Goal: Navigation & Orientation: Find specific page/section

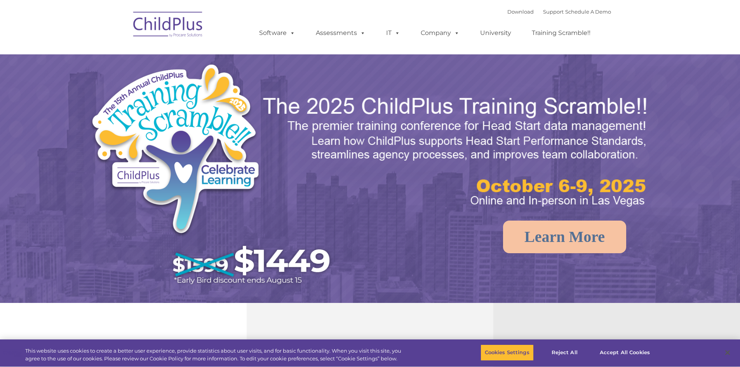
select select "MEDIUM"
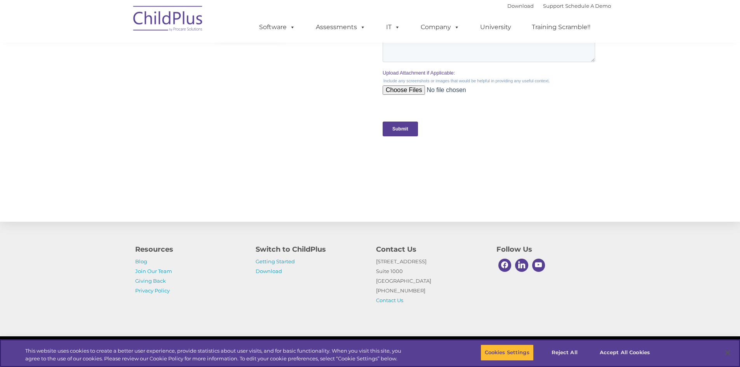
scroll to position [749, 0]
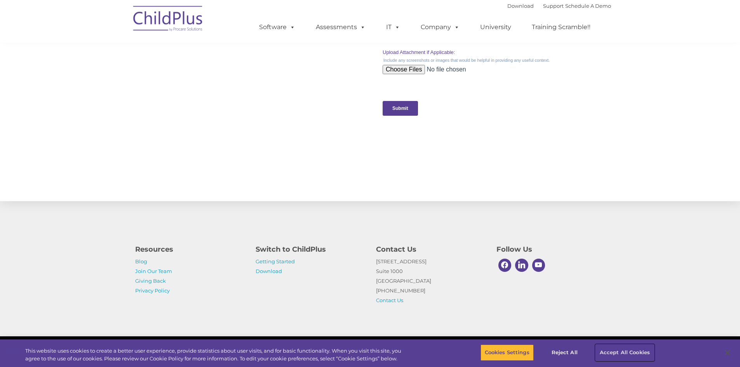
click at [608, 348] on button "Accept All Cookies" at bounding box center [625, 353] width 59 height 16
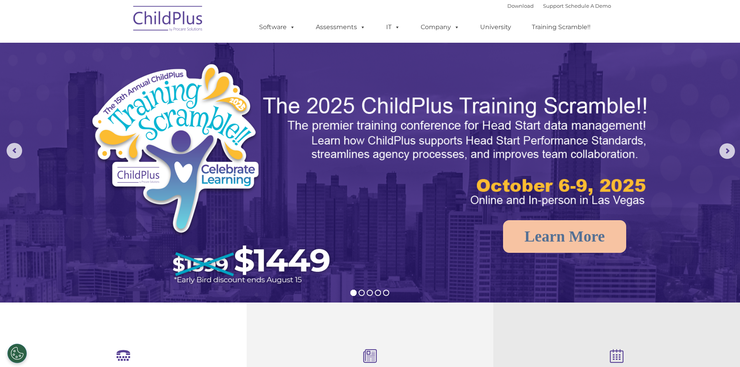
scroll to position [0, 0]
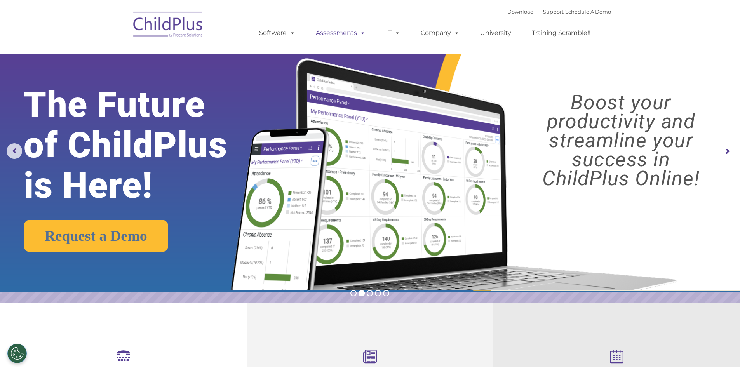
click at [331, 29] on link "Assessments" at bounding box center [340, 33] width 65 height 16
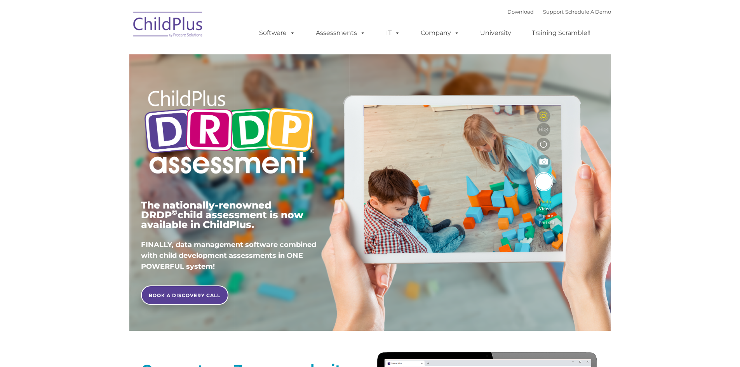
type input ""
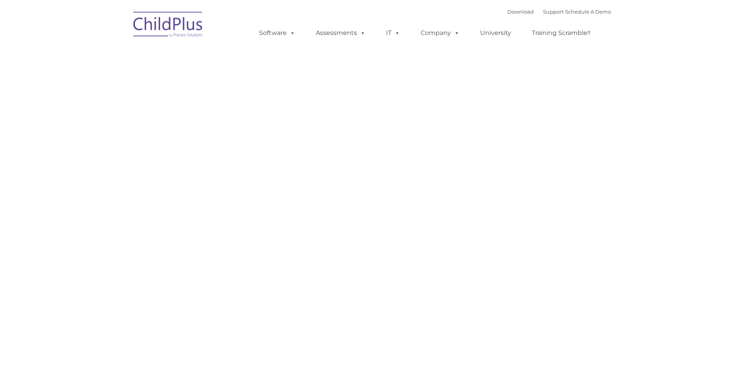
type input ""
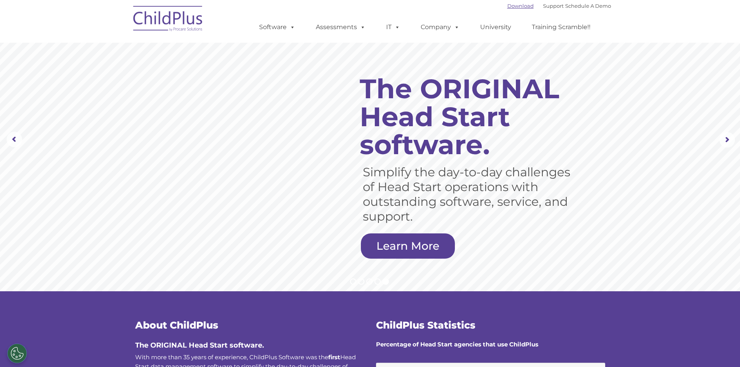
click at [508, 7] on link "Download" at bounding box center [521, 6] width 26 height 6
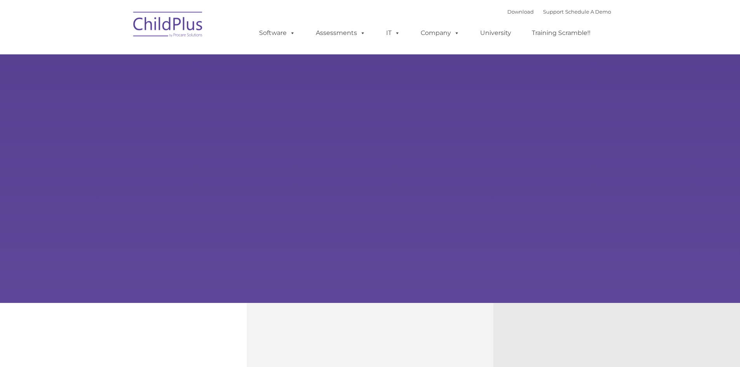
type input ""
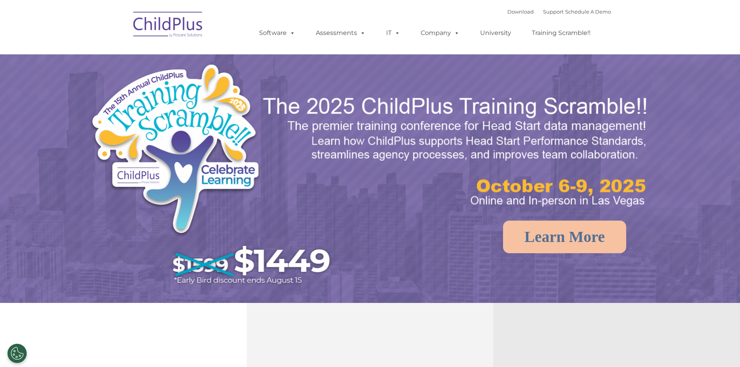
select select "MEDIUM"
